Goal: Check status

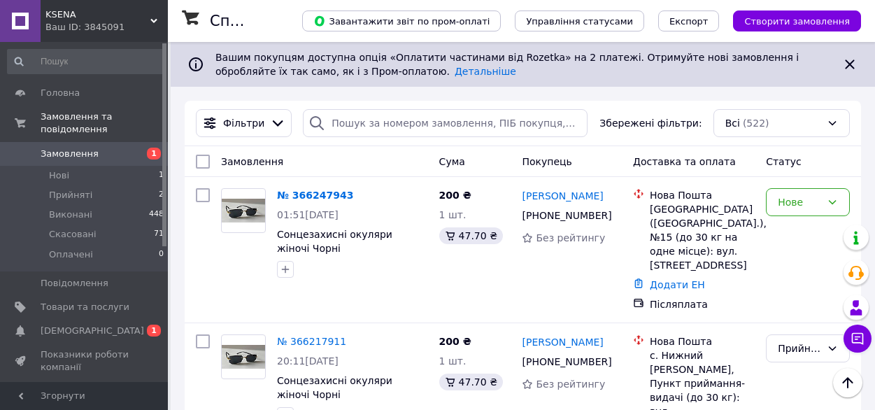
scroll to position [137, 0]
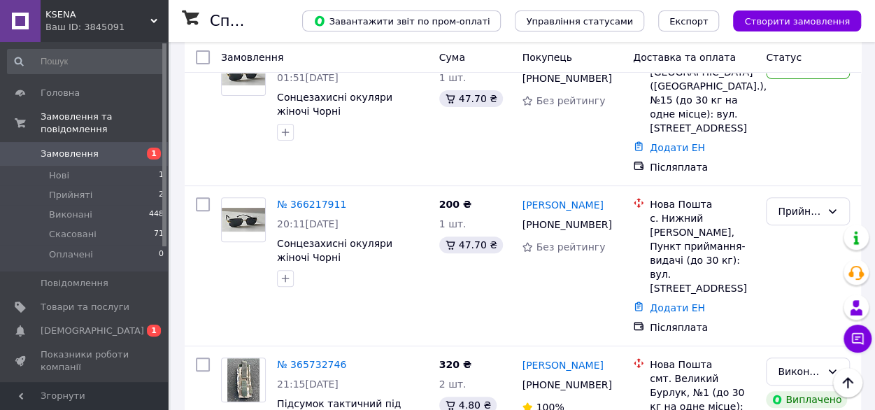
click at [98, 148] on span "Замовлення" at bounding box center [85, 154] width 89 height 13
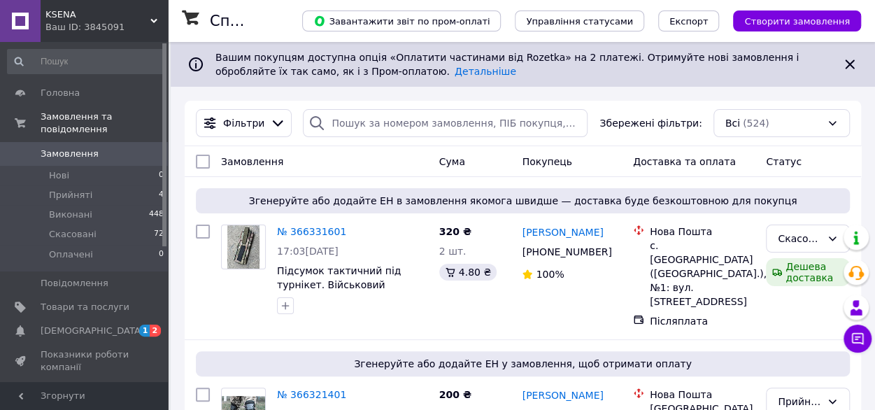
click at [120, 26] on div "Ваш ID: 3845091" at bounding box center [106, 27] width 122 height 13
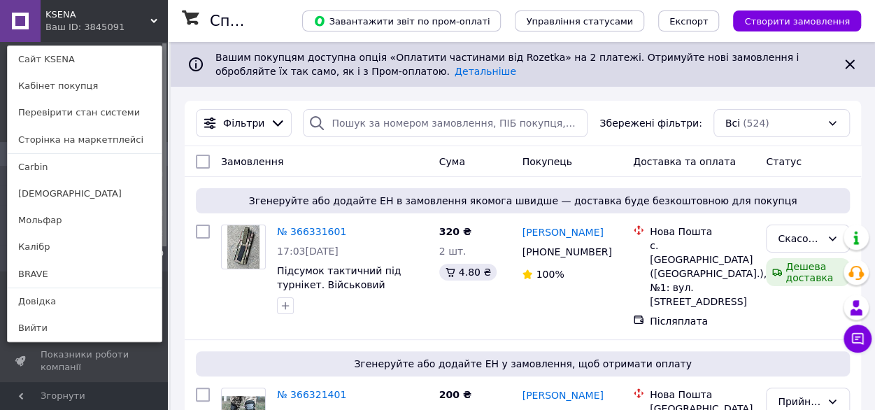
click at [120, 26] on div "KSENA Ваш ID: 3845091 Сайт KSENA Кабінет покупця Перевірити стан системи Сторін…" at bounding box center [84, 21] width 168 height 42
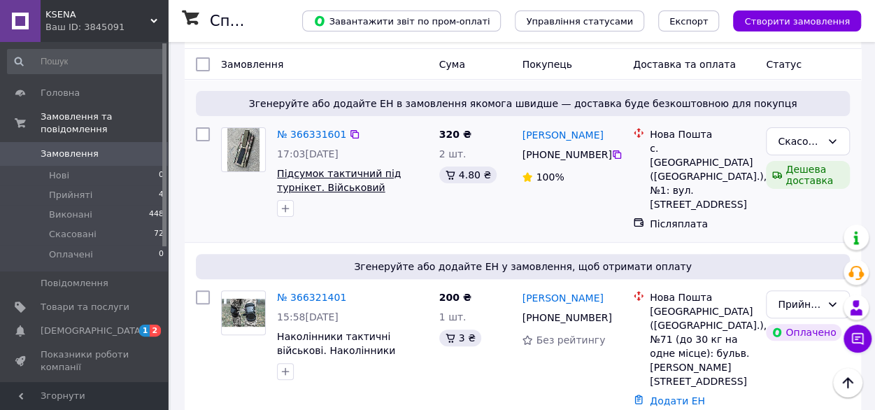
scroll to position [98, 0]
click at [318, 129] on link "№ 366331601" at bounding box center [311, 133] width 69 height 11
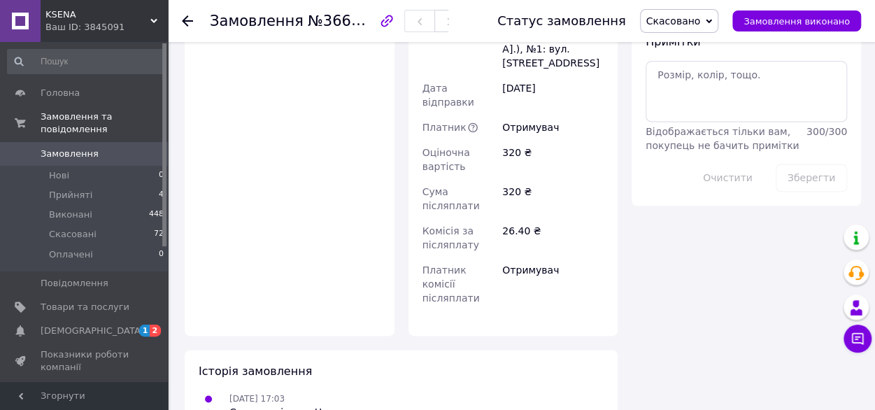
scroll to position [895, 0]
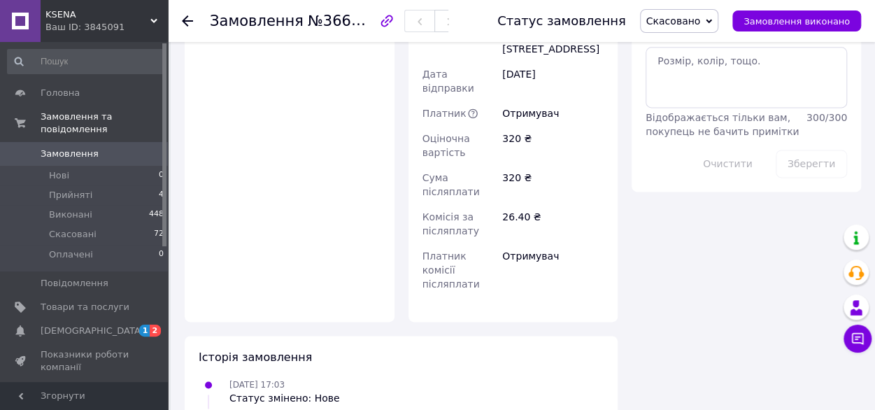
click at [187, 20] on use at bounding box center [187, 20] width 11 height 11
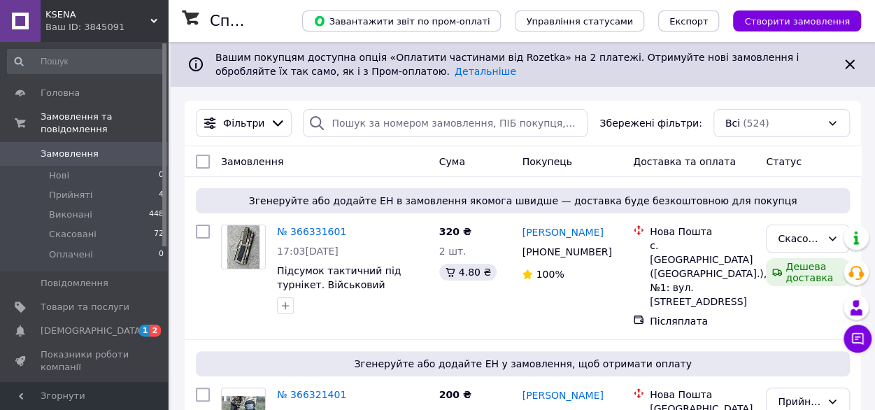
click at [144, 15] on span "KSENA" at bounding box center [97, 14] width 105 height 13
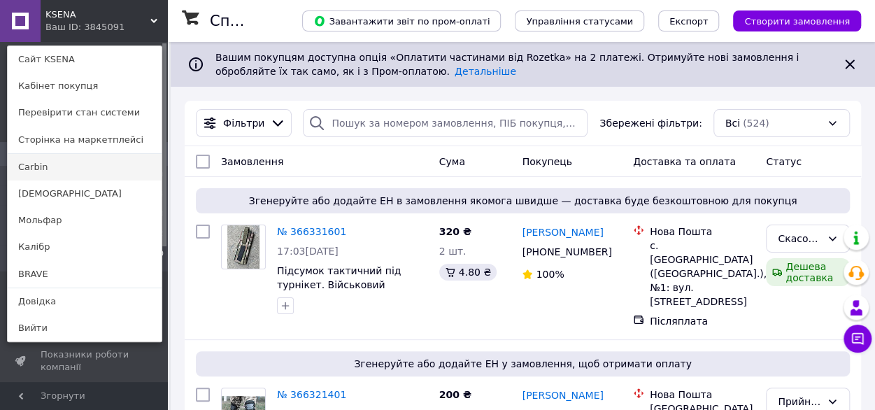
click at [70, 167] on link "Carbin" at bounding box center [85, 167] width 154 height 27
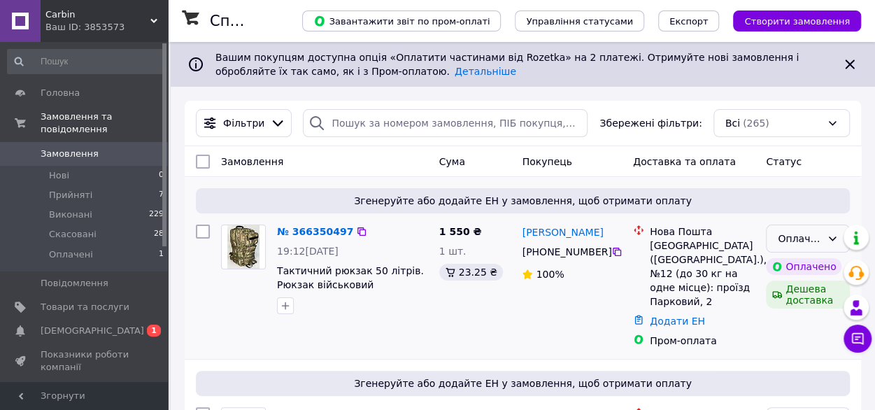
click at [786, 239] on div "Оплачено" at bounding box center [799, 238] width 43 height 15
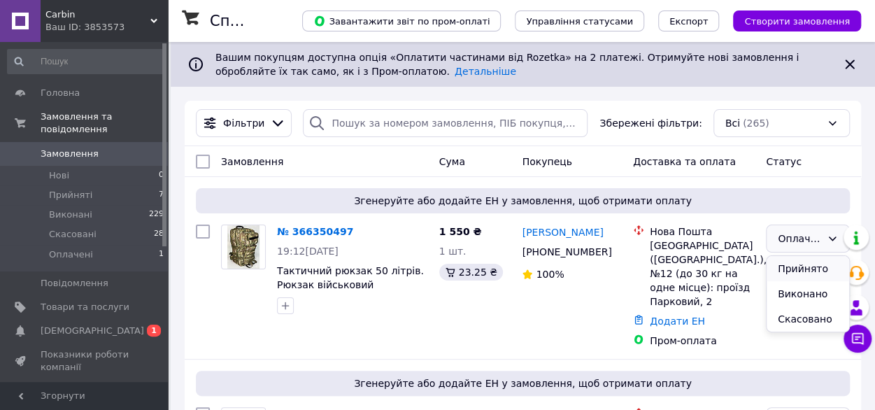
click at [771, 262] on li "Прийнято" at bounding box center [808, 268] width 83 height 25
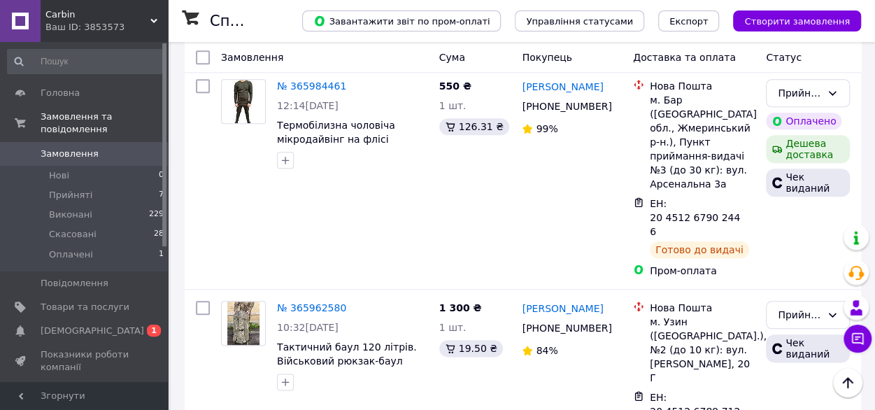
scroll to position [641, 0]
click at [806, 306] on div "Прийнято" at bounding box center [799, 313] width 43 height 15
click at [790, 251] on li "Виконано" at bounding box center [808, 246] width 83 height 25
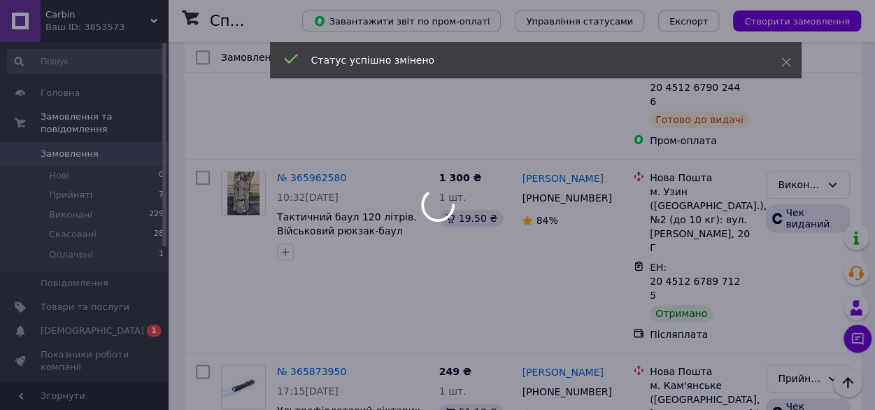
scroll to position [828, 0]
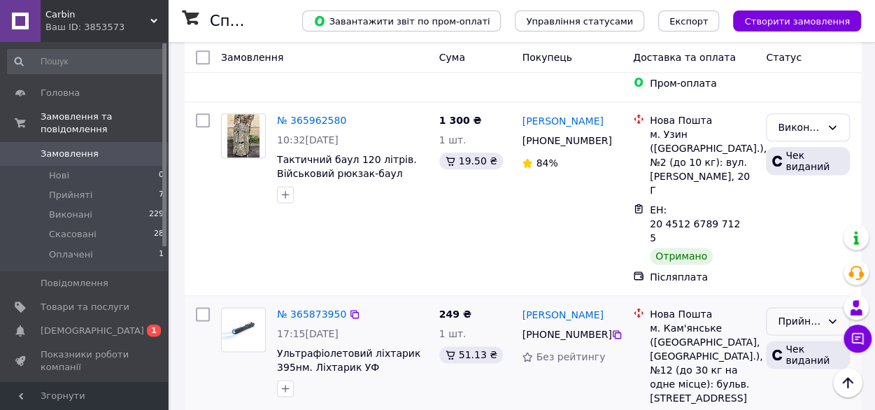
click at [793, 313] on div "Прийнято" at bounding box center [799, 320] width 43 height 15
click at [776, 209] on li "Виконано" at bounding box center [808, 211] width 83 height 25
